Goal: Download file/media

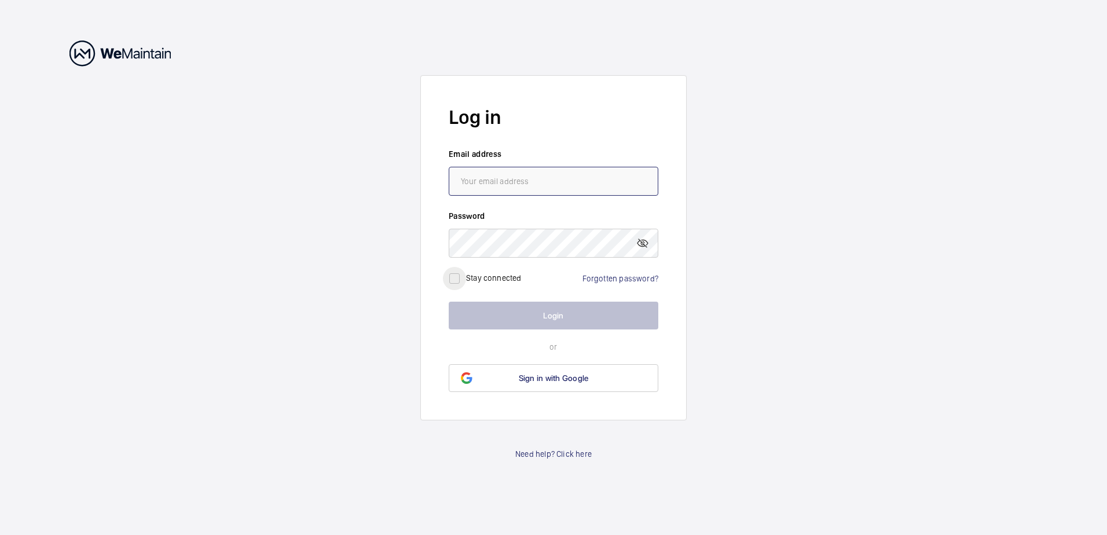
type input "[EMAIL_ADDRESS][PERSON_NAME][DOMAIN_NAME]"
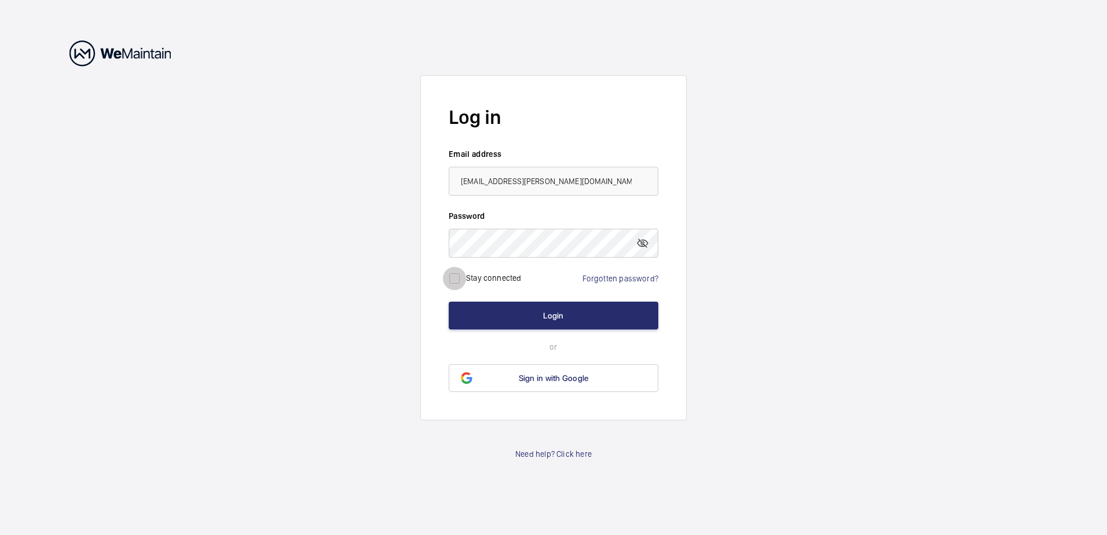
click at [454, 278] on input "checkbox" at bounding box center [454, 278] width 23 height 23
checkbox input "true"
click at [508, 331] on form "Log in Email address [EMAIL_ADDRESS][PERSON_NAME][DOMAIN_NAME] Password Stay co…" at bounding box center [553, 247] width 266 height 345
click at [501, 318] on button "Login" at bounding box center [554, 316] width 210 height 28
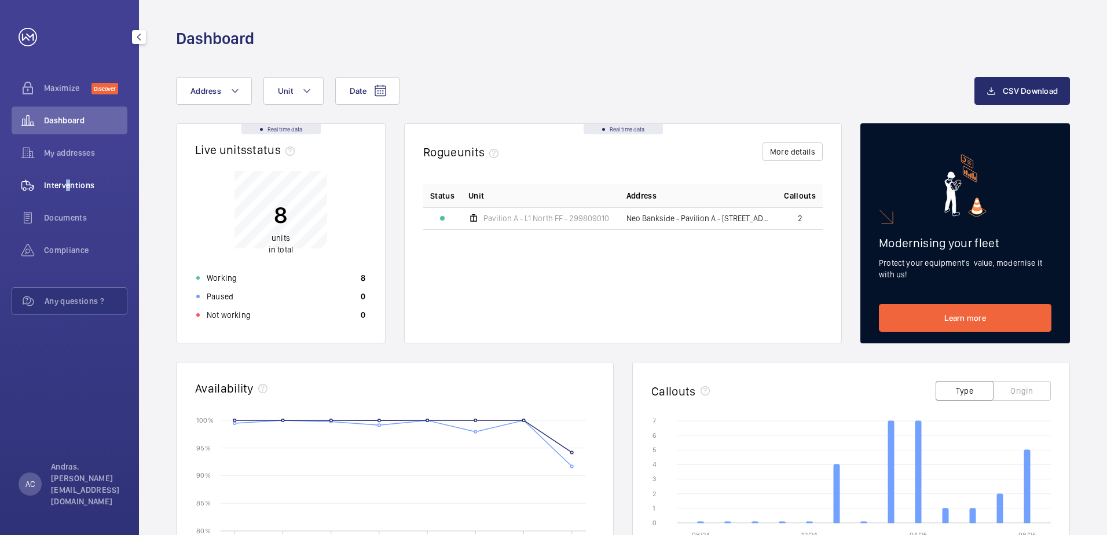
drag, startPoint x: 64, startPoint y: 181, endPoint x: 72, endPoint y: 181, distance: 8.1
click at [64, 181] on span "Interventions" at bounding box center [85, 185] width 83 height 12
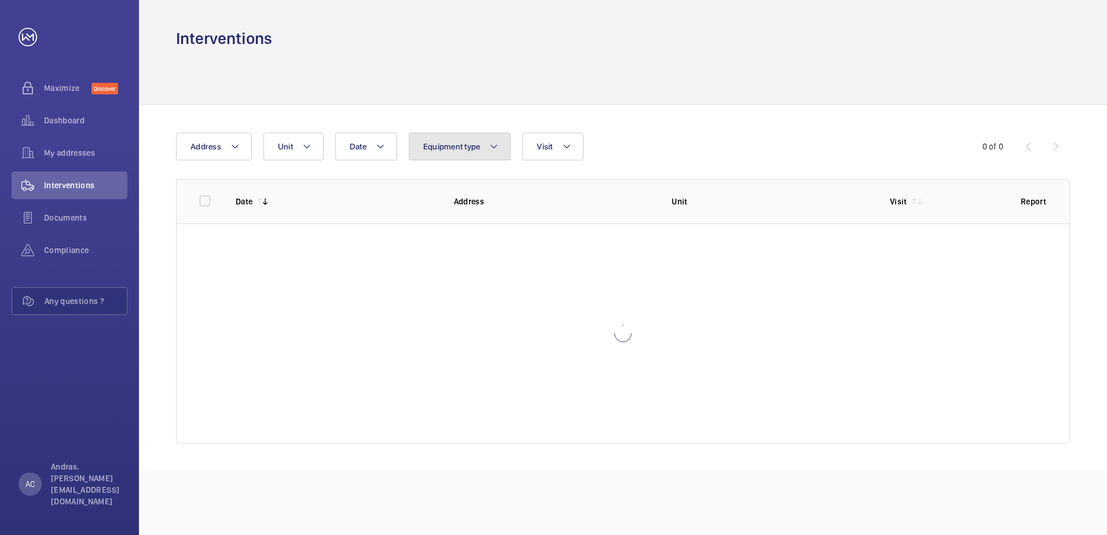
click at [453, 142] on span "Equipment type" at bounding box center [451, 146] width 57 height 9
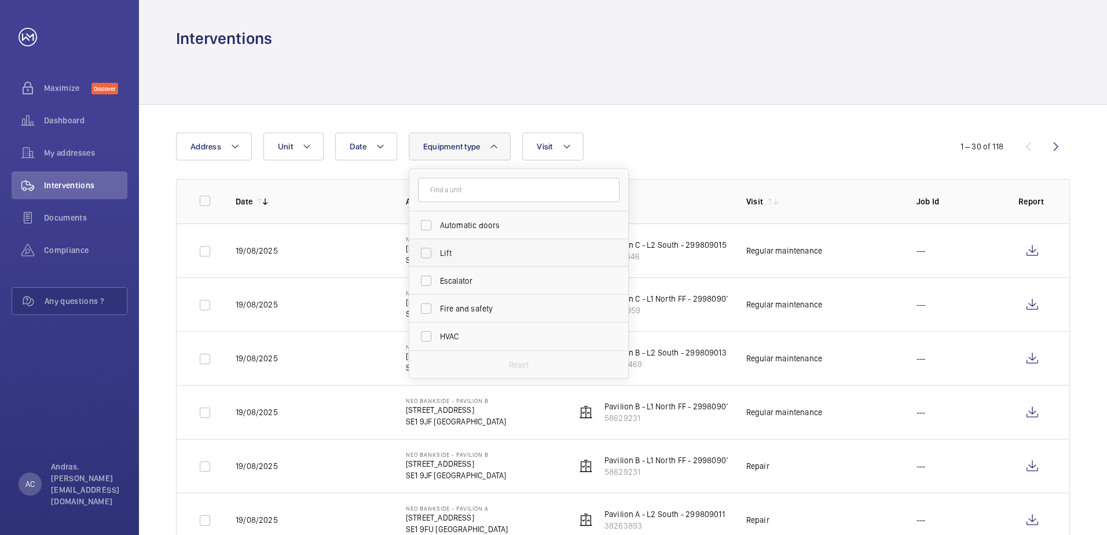
click at [424, 253] on label "Lift" at bounding box center [509, 253] width 201 height 28
click at [424, 253] on input "Lift" at bounding box center [425, 252] width 23 height 23
checkbox input "true"
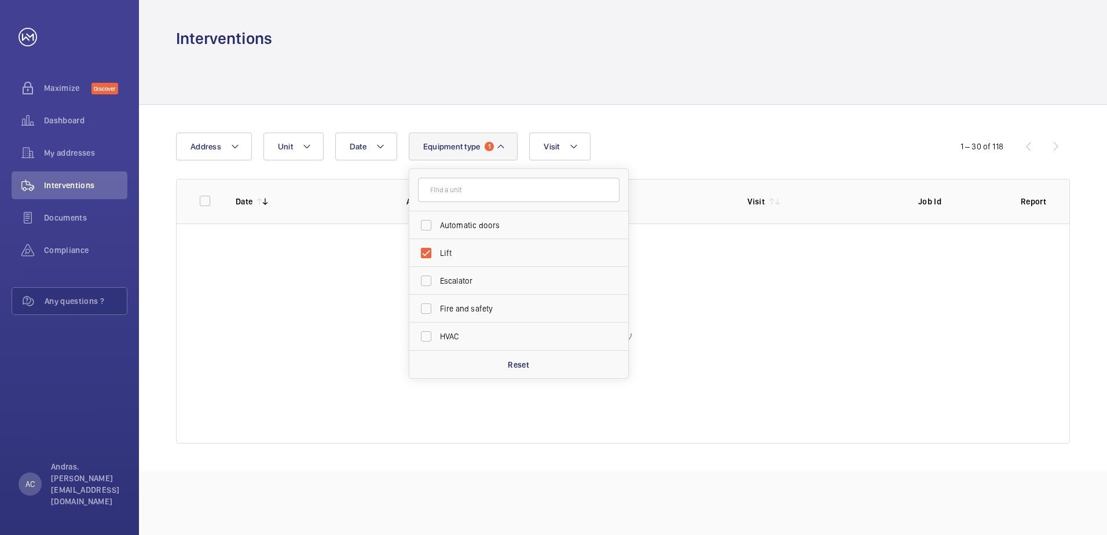
click at [399, 94] on div at bounding box center [623, 76] width 894 height 55
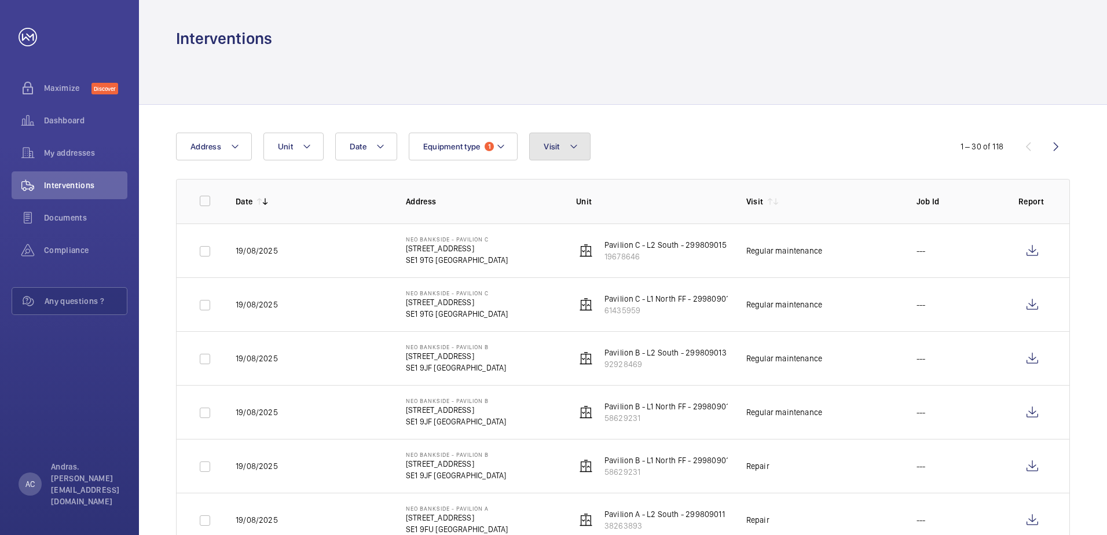
click at [557, 157] on button "Visit" at bounding box center [559, 147] width 61 height 28
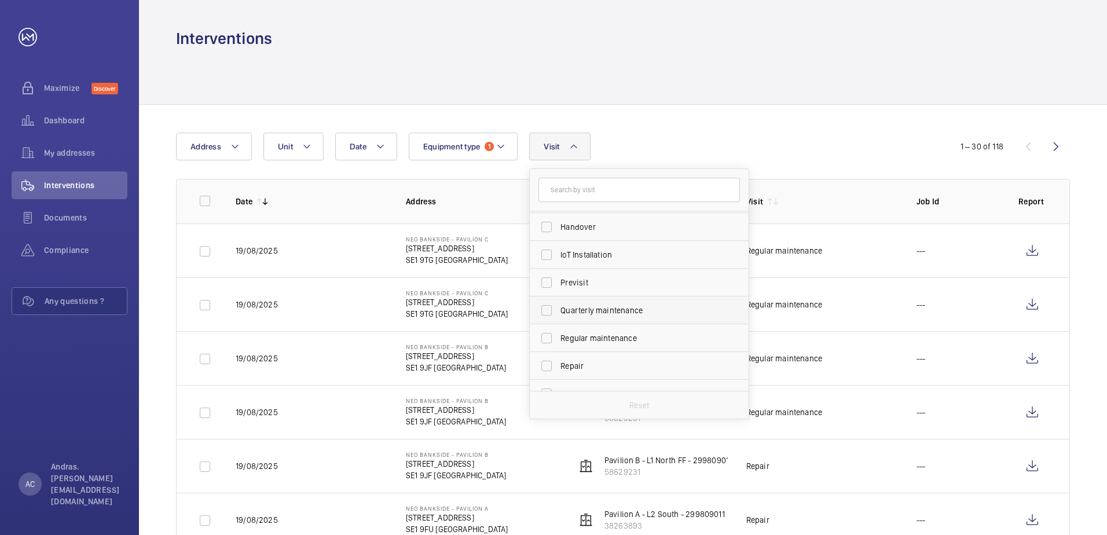
scroll to position [110, 0]
click at [598, 336] on span "Regular maintenance" at bounding box center [639, 338] width 159 height 12
click at [558, 336] on input "Regular maintenance" at bounding box center [546, 337] width 23 height 23
checkbox input "true"
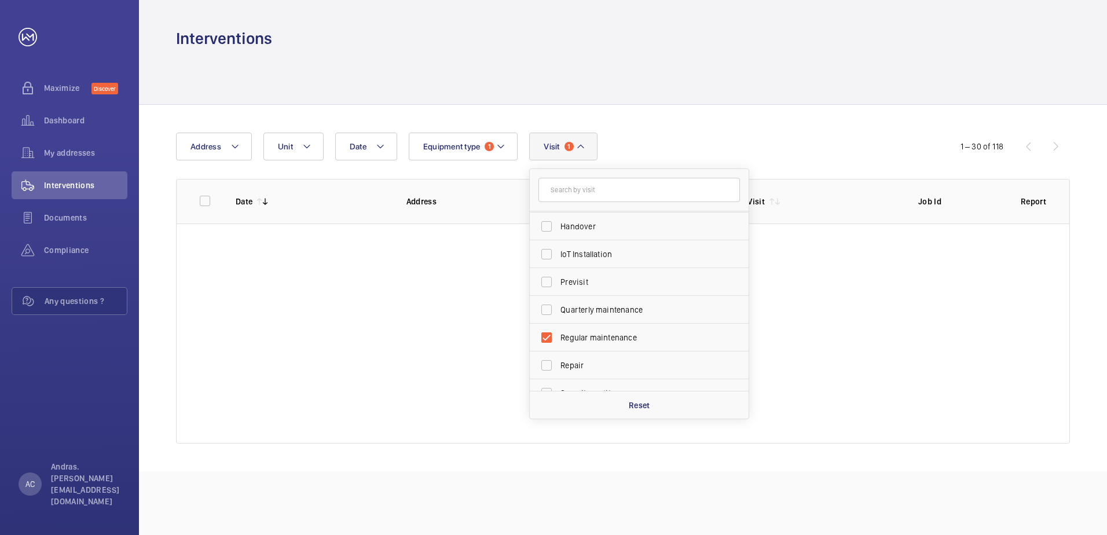
click at [680, 104] on div at bounding box center [623, 77] width 968 height 56
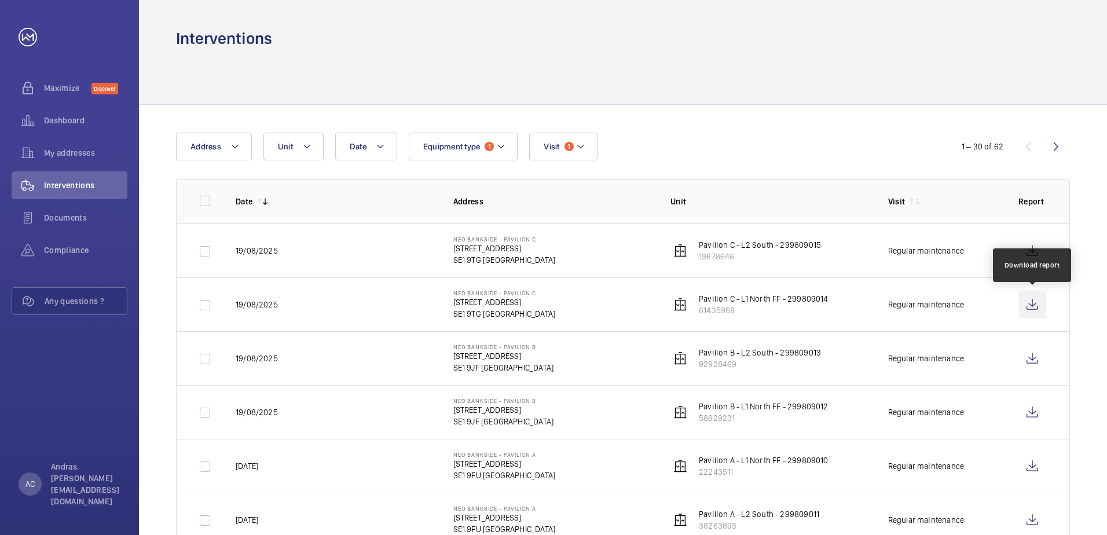
click at [1034, 306] on wm-front-icon-button at bounding box center [1032, 305] width 28 height 28
